Goal: Contribute content

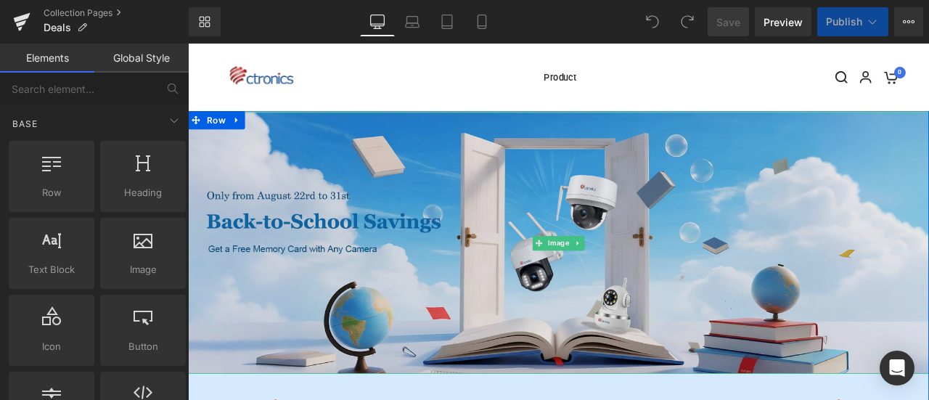
click at [538, 312] on img at bounding box center [627, 280] width 878 height 310
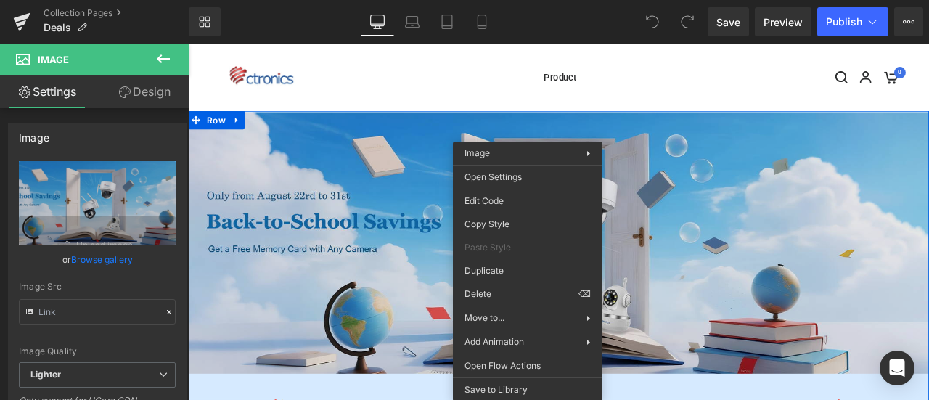
click at [437, 258] on img at bounding box center [627, 280] width 878 height 310
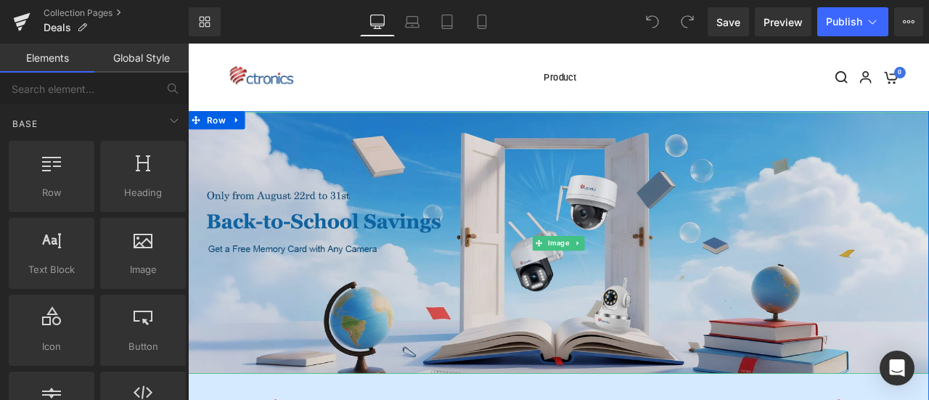
click at [366, 264] on img at bounding box center [627, 280] width 878 height 310
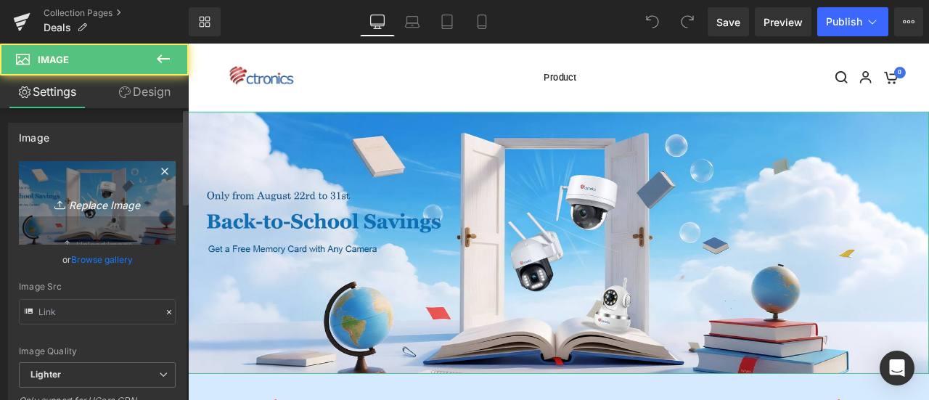
click at [42, 204] on icon "Replace Image" at bounding box center [97, 203] width 116 height 18
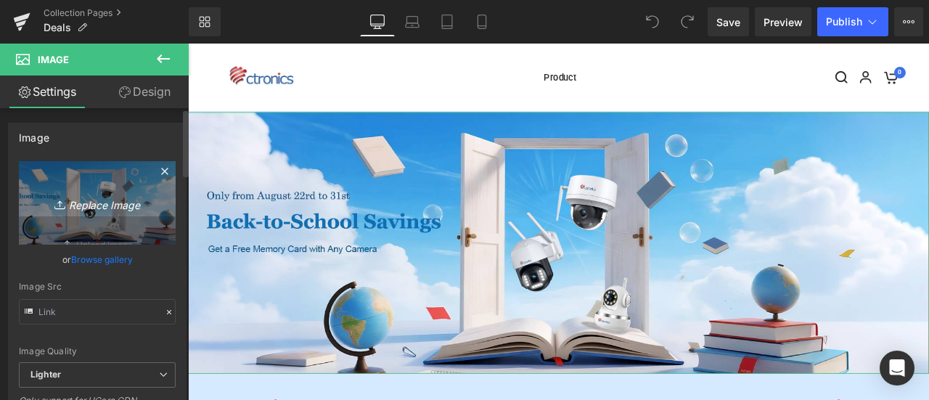
type input "C:\fakepath\CT英国91.jpg"
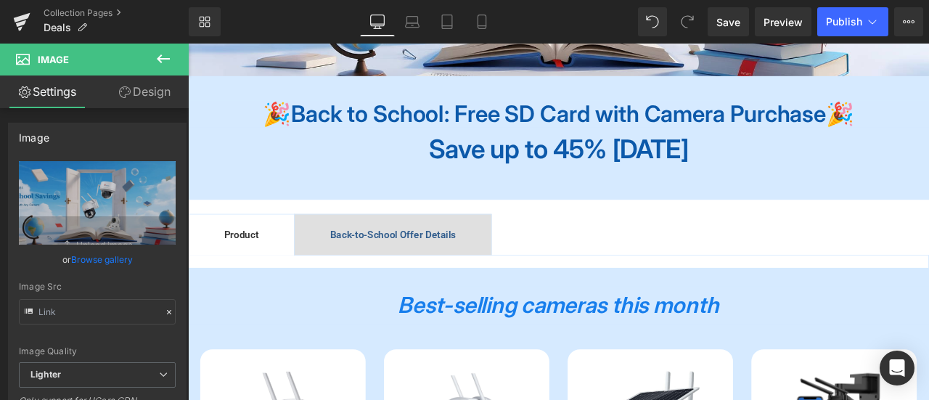
scroll to position [436, 0]
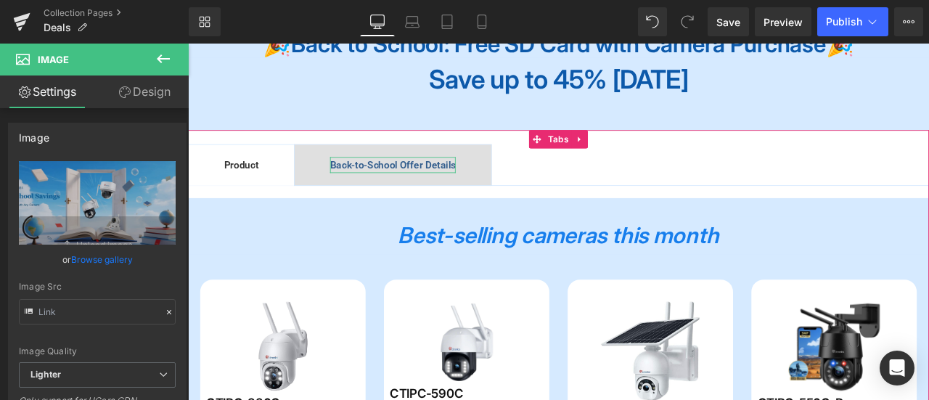
click at [429, 184] on span "Back-to-School Offer Details" at bounding box center [430, 187] width 149 height 14
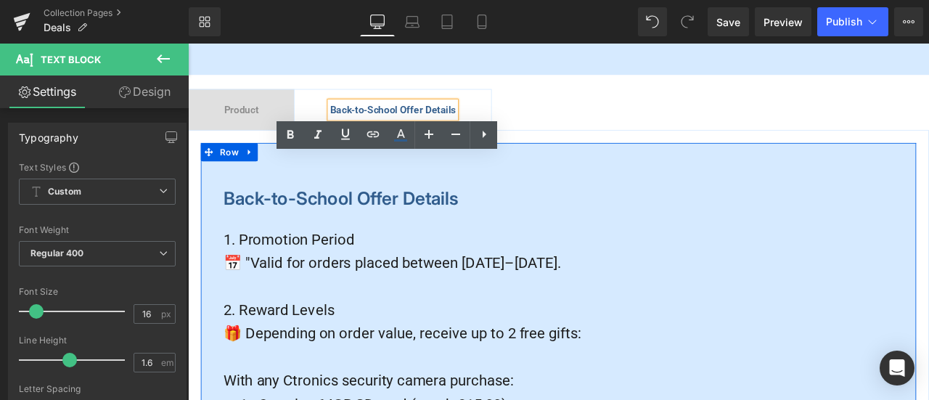
scroll to position [581, 0]
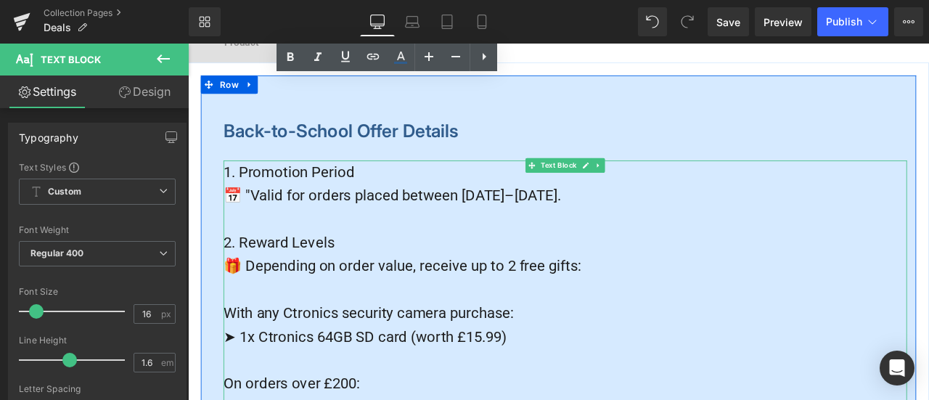
click at [587, 224] on span "📅 "Valid for orders placed between [DATE]–[DATE]." at bounding box center [430, 223] width 400 height 20
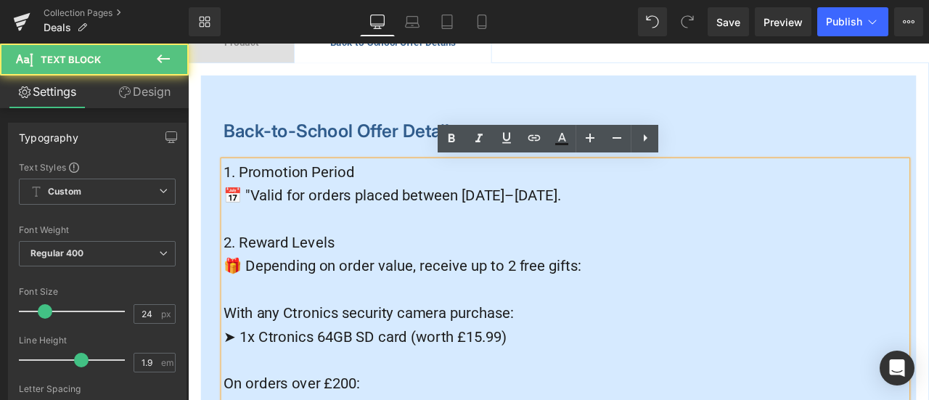
click at [536, 224] on span "📅 "Valid for orders placed between [DATE]–[DATE]." at bounding box center [430, 223] width 400 height 20
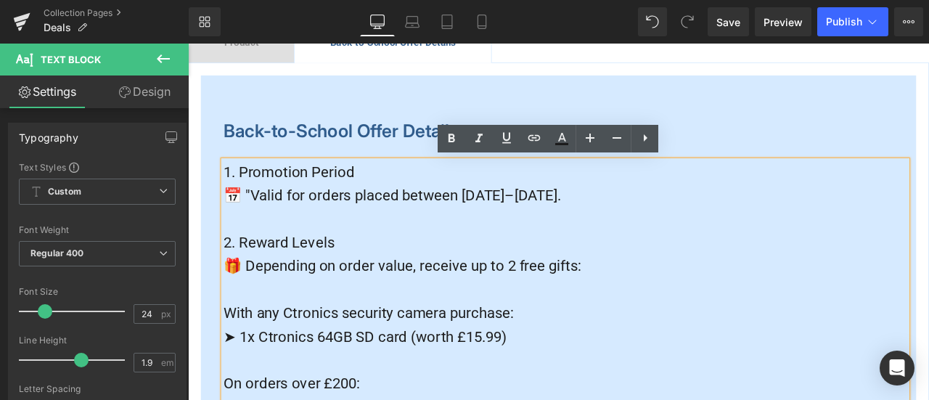
click at [531, 226] on span "📅 "Valid for orders placed between [DATE]–[DATE]." at bounding box center [430, 223] width 400 height 20
drag, startPoint x: 535, startPoint y: 222, endPoint x: 550, endPoint y: 222, distance: 14.5
click at [550, 222] on span "📅 "Valid for orders placed between [DATE]–[DATE]." at bounding box center [430, 223] width 400 height 20
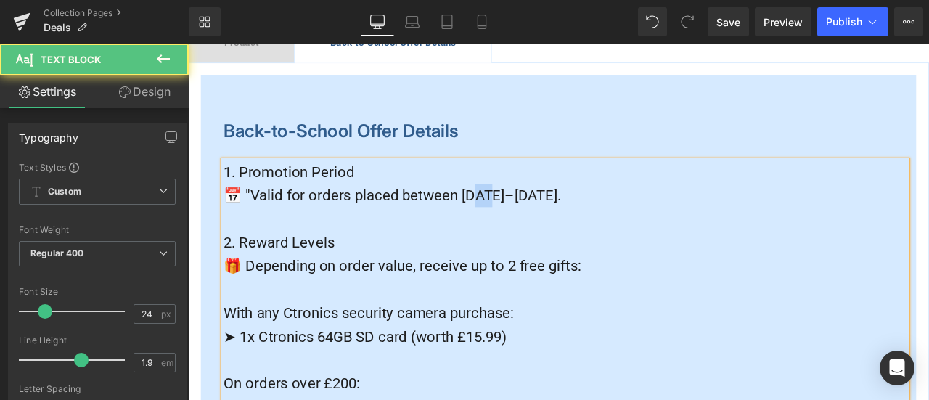
drag, startPoint x: 555, startPoint y: 226, endPoint x: 567, endPoint y: 226, distance: 11.6
click at [567, 226] on span "📅 "Valid for orders placed between [DATE]–[DATE]." at bounding box center [430, 223] width 400 height 20
click at [606, 228] on span "📅 "Valid for orders placed between [DATE]–[DATE]." at bounding box center [430, 223] width 400 height 20
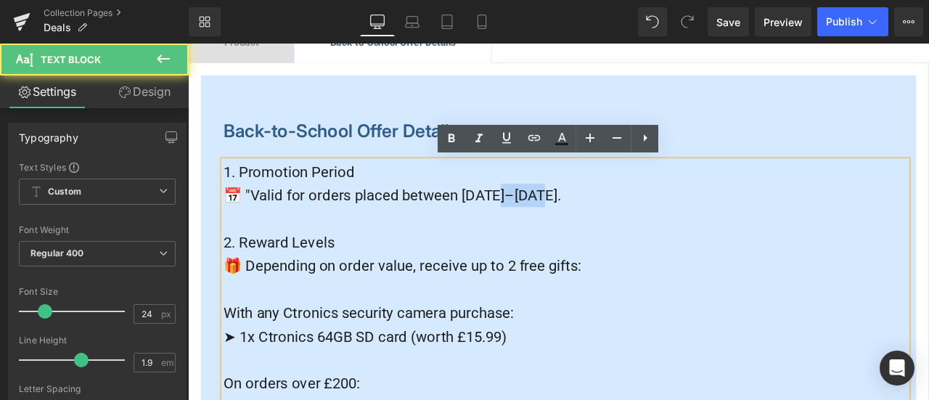
drag, startPoint x: 593, startPoint y: 225, endPoint x: 634, endPoint y: 227, distance: 40.7
click at [630, 227] on span "📅 "Valid for orders placed between [DATE]–[DATE]." at bounding box center [430, 223] width 400 height 20
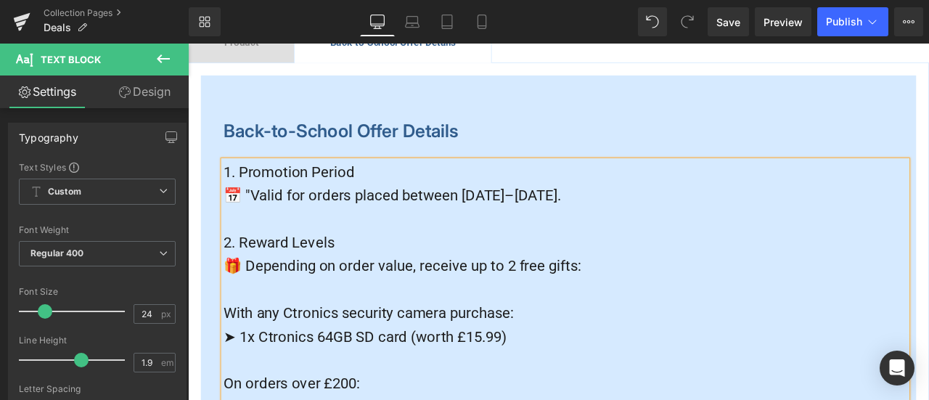
click at [774, 238] on p at bounding box center [635, 252] width 810 height 28
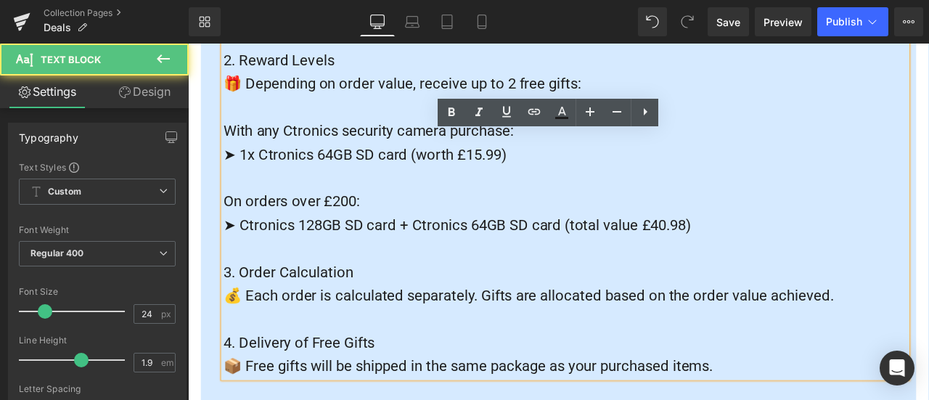
scroll to position [799, 0]
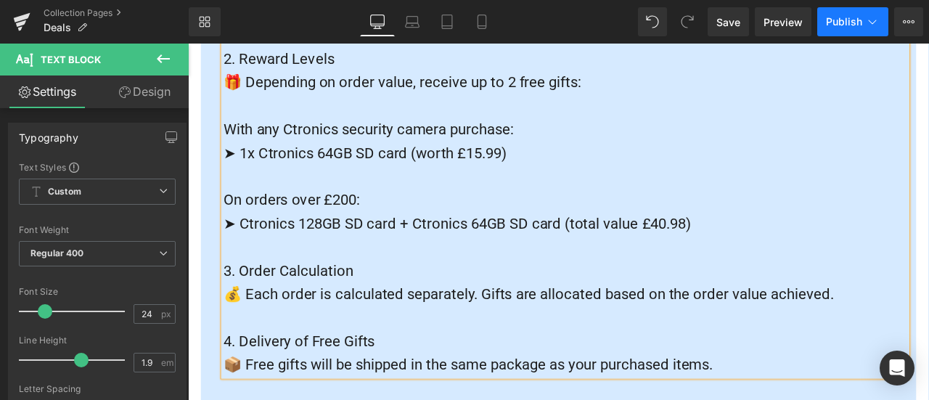
click at [841, 17] on span "Publish" at bounding box center [844, 22] width 36 height 12
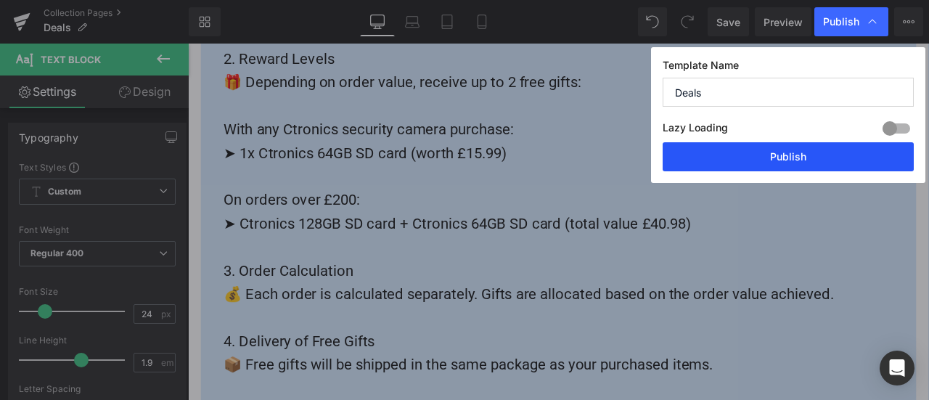
click at [781, 158] on button "Publish" at bounding box center [788, 156] width 251 height 29
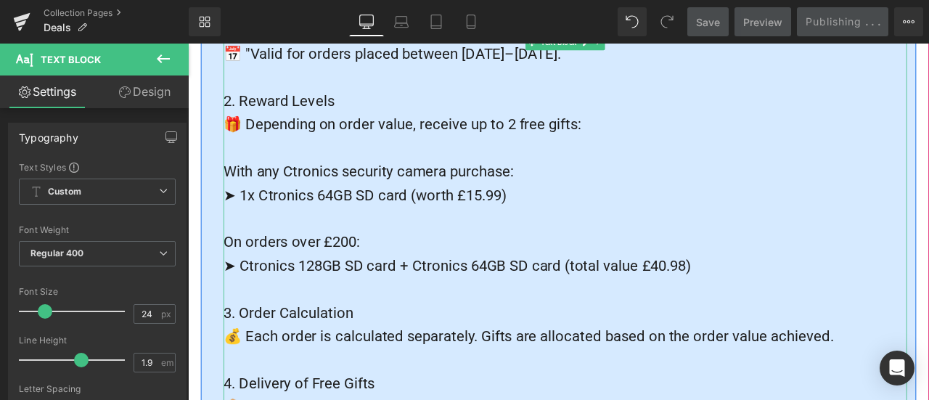
scroll to position [726, 0]
